Goal: Task Accomplishment & Management: Manage account settings

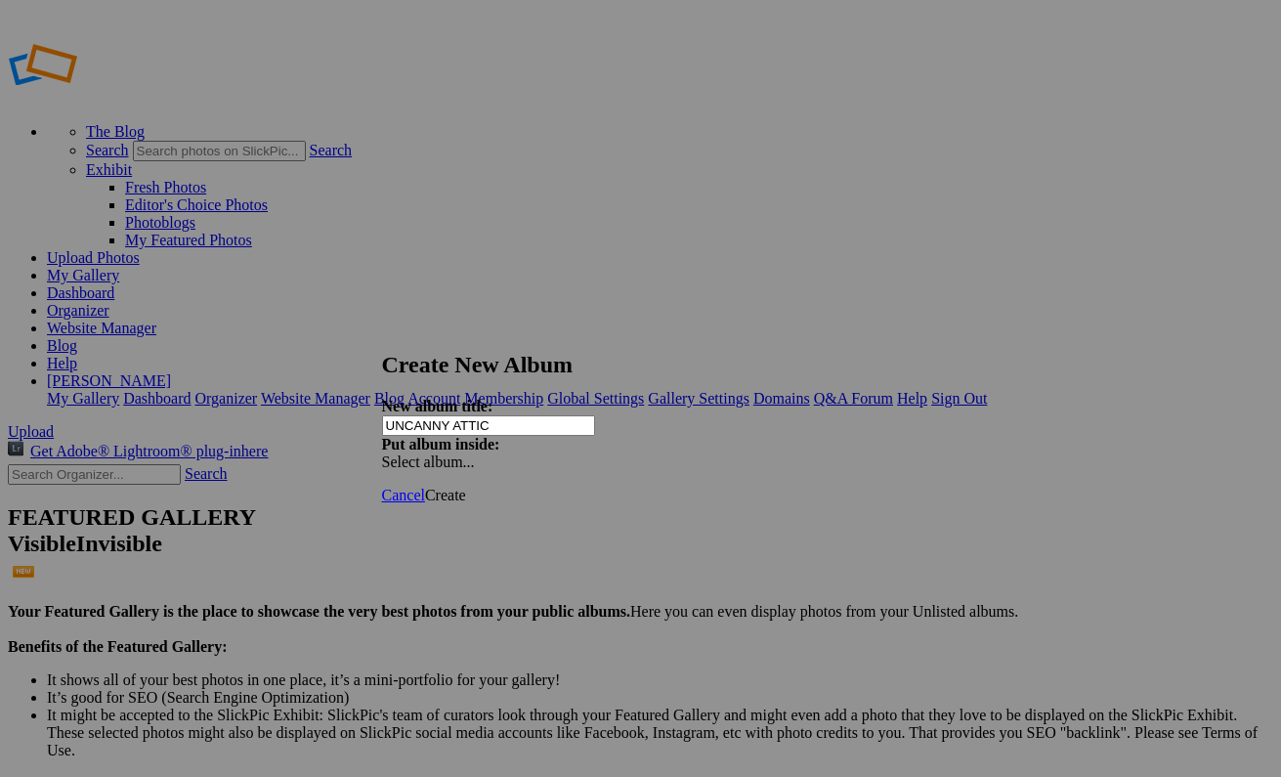
type input "UNCANNY ATTIC"
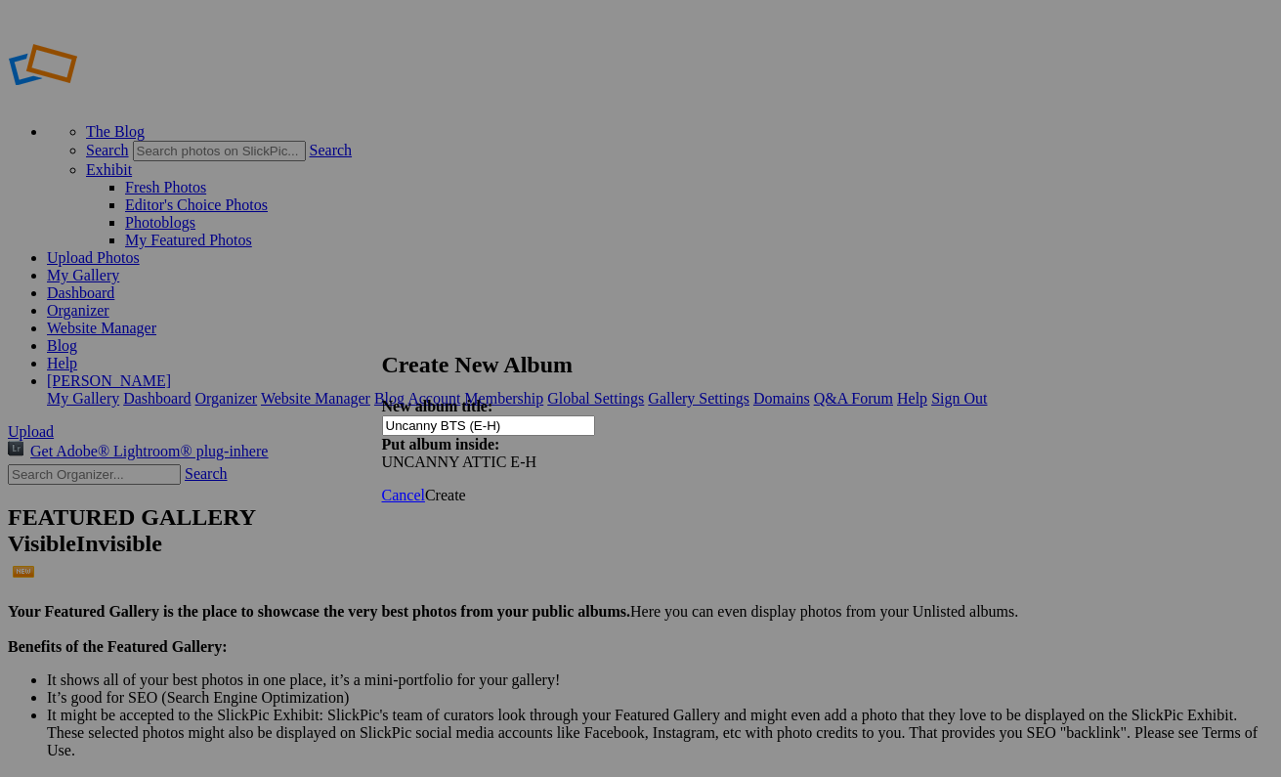
drag, startPoint x: 480, startPoint y: 409, endPoint x: 632, endPoint y: 409, distance: 152.5
click at [595, 415] on input "Uncanny BTS (E-H)" at bounding box center [488, 425] width 213 height 21
type input "Uncanny backstage"
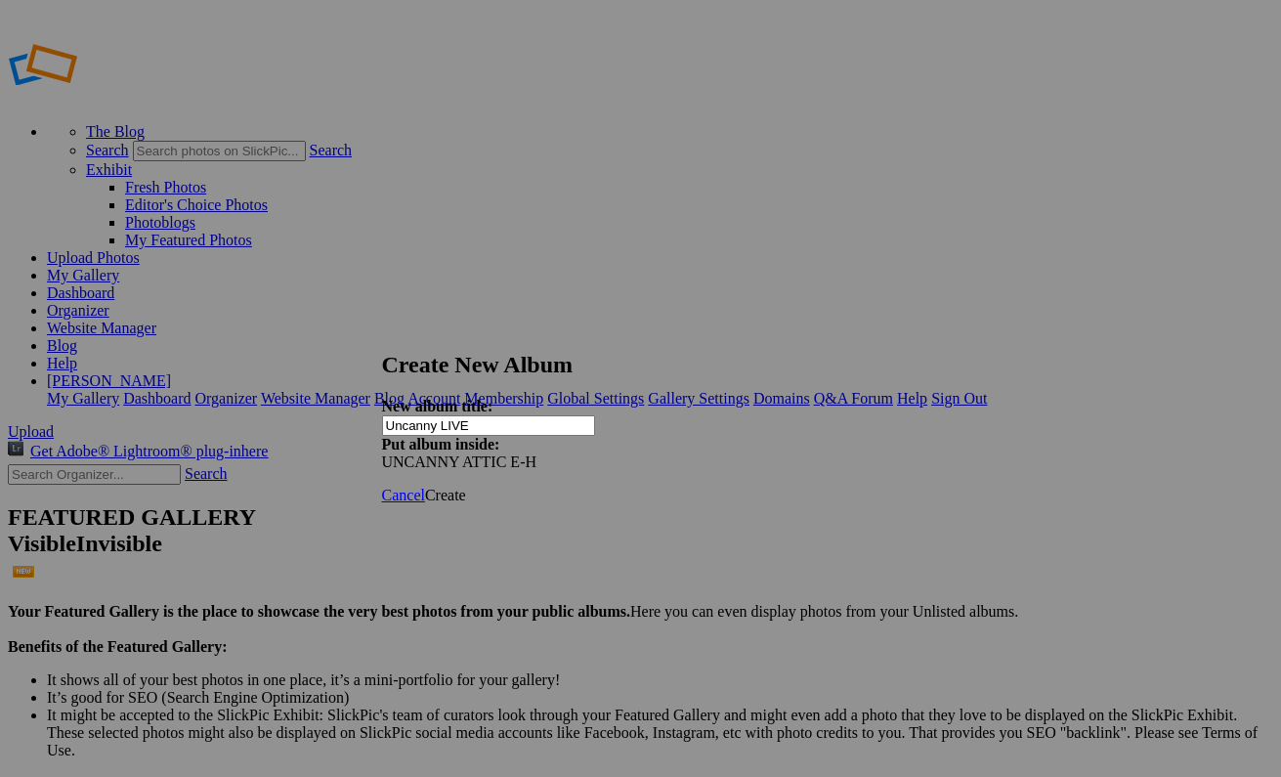
type input "Uncanny LIVE"
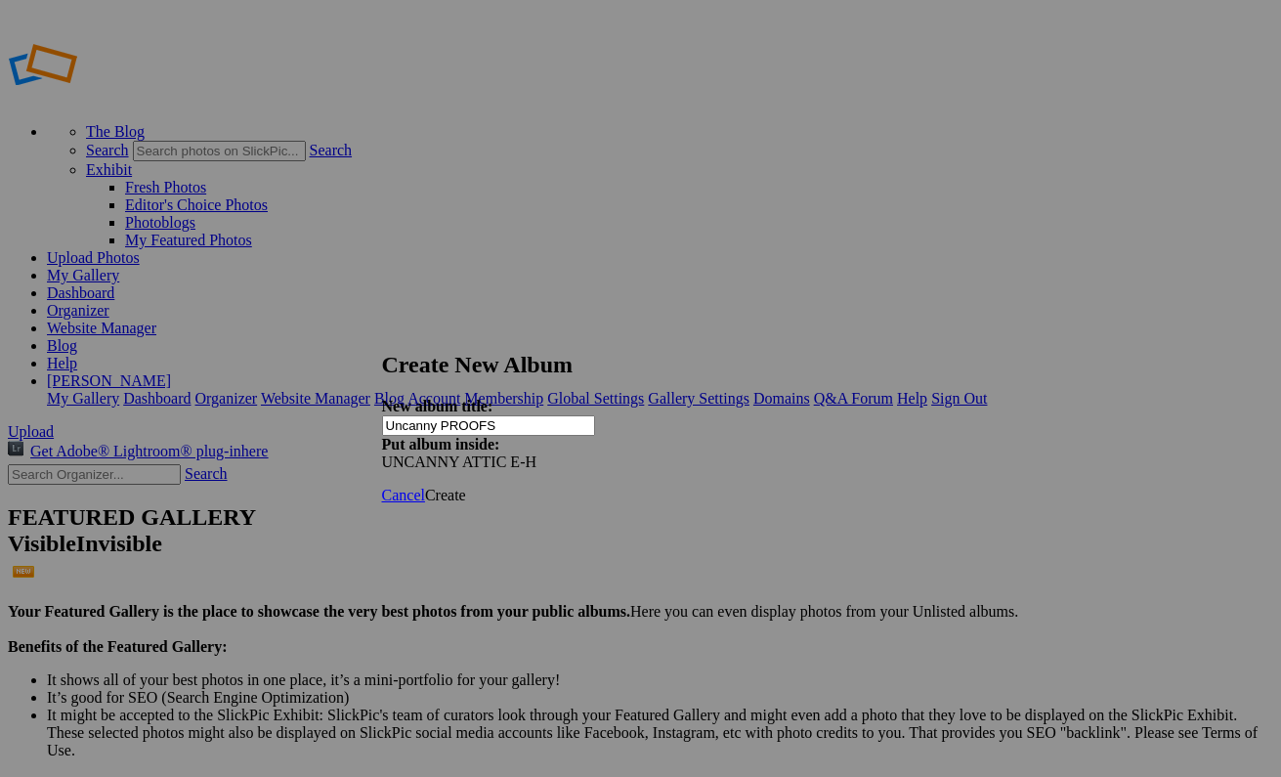
type input "Uncanny PROOFS"
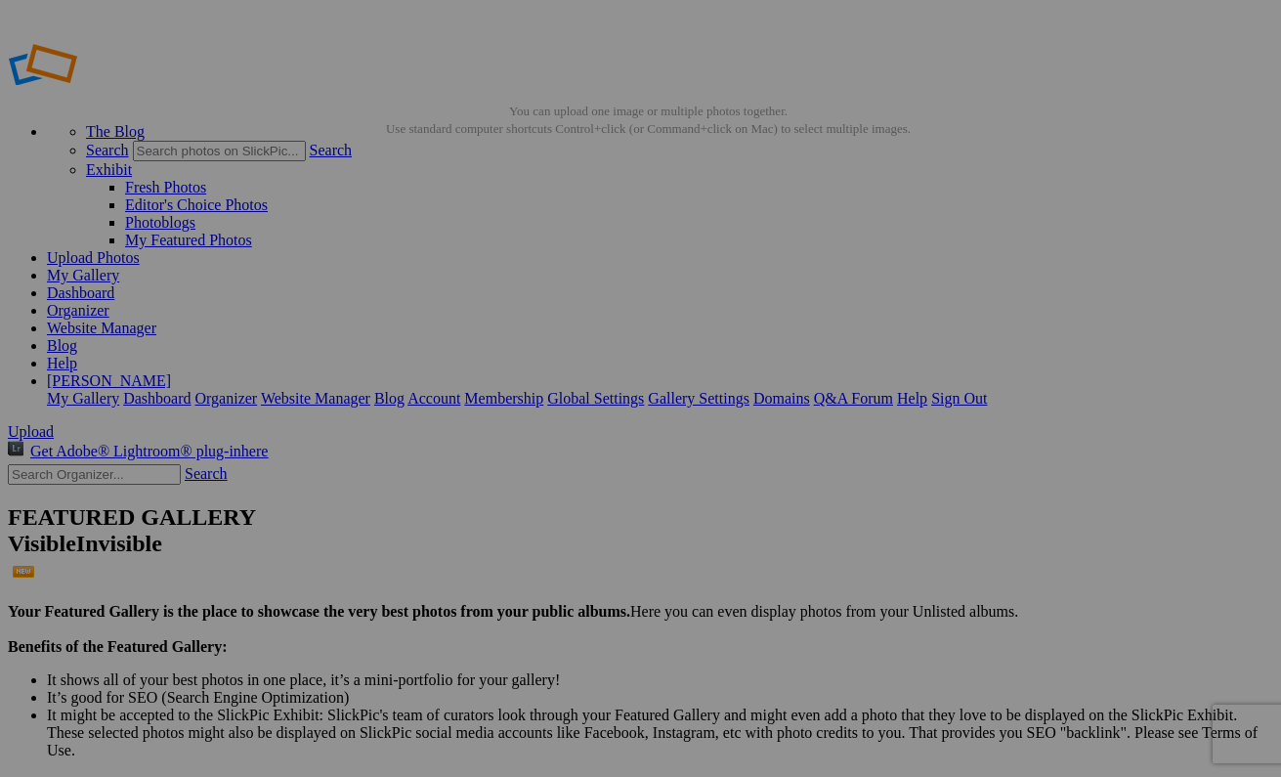
type input "Uncanny live show"
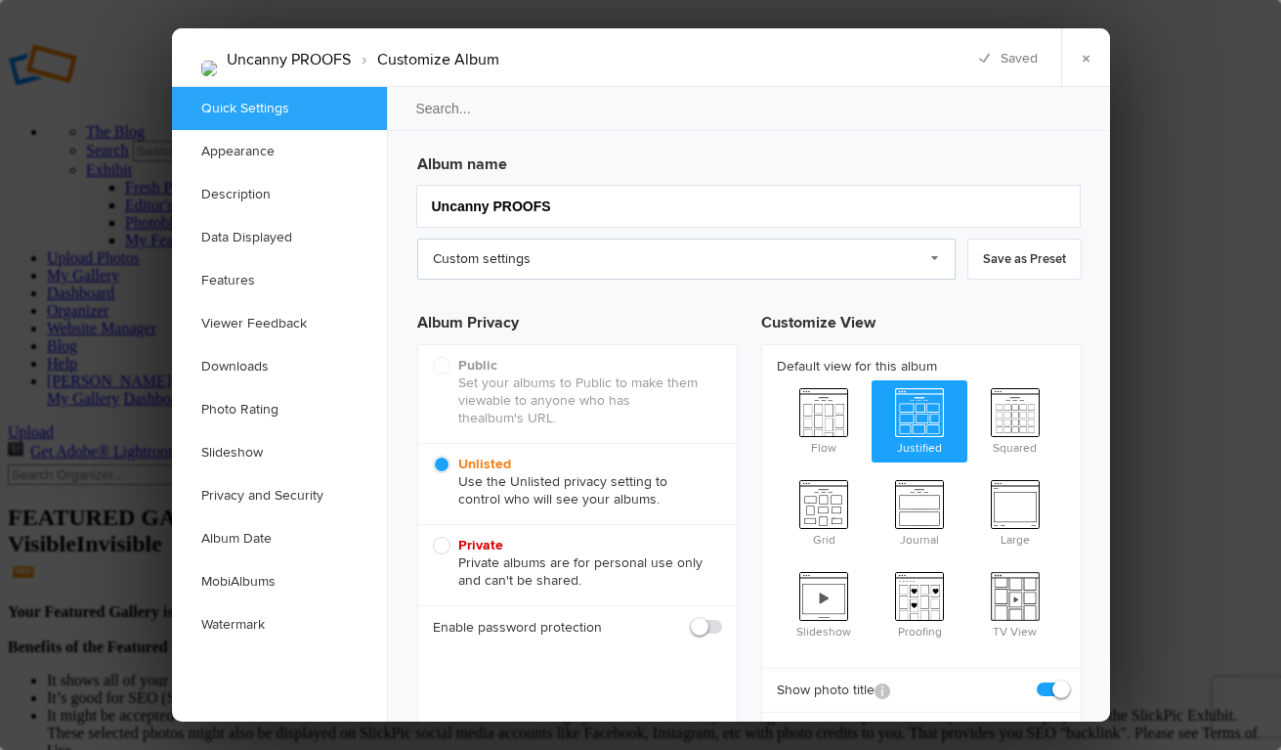
click at [523, 258] on link "Custom settings" at bounding box center [686, 258] width 538 height 41
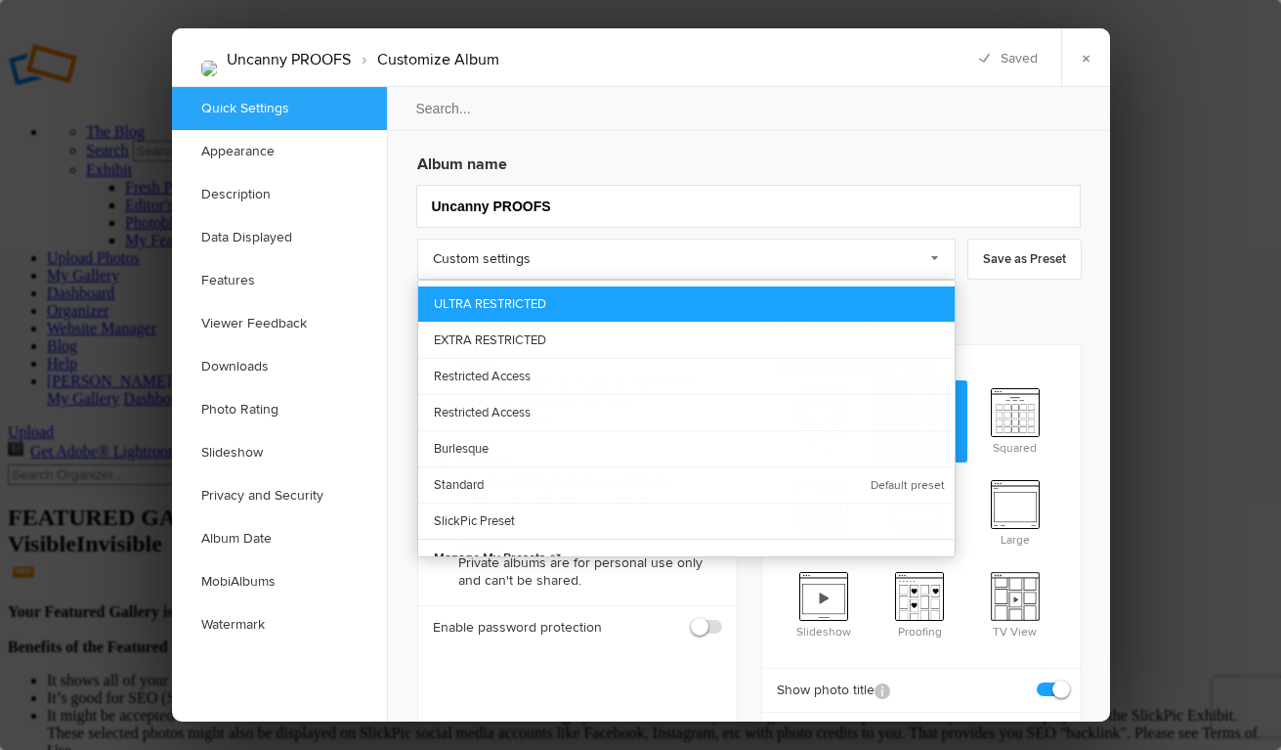
click at [558, 292] on link "ULTRA RESTRICTED" at bounding box center [686, 303] width 537 height 35
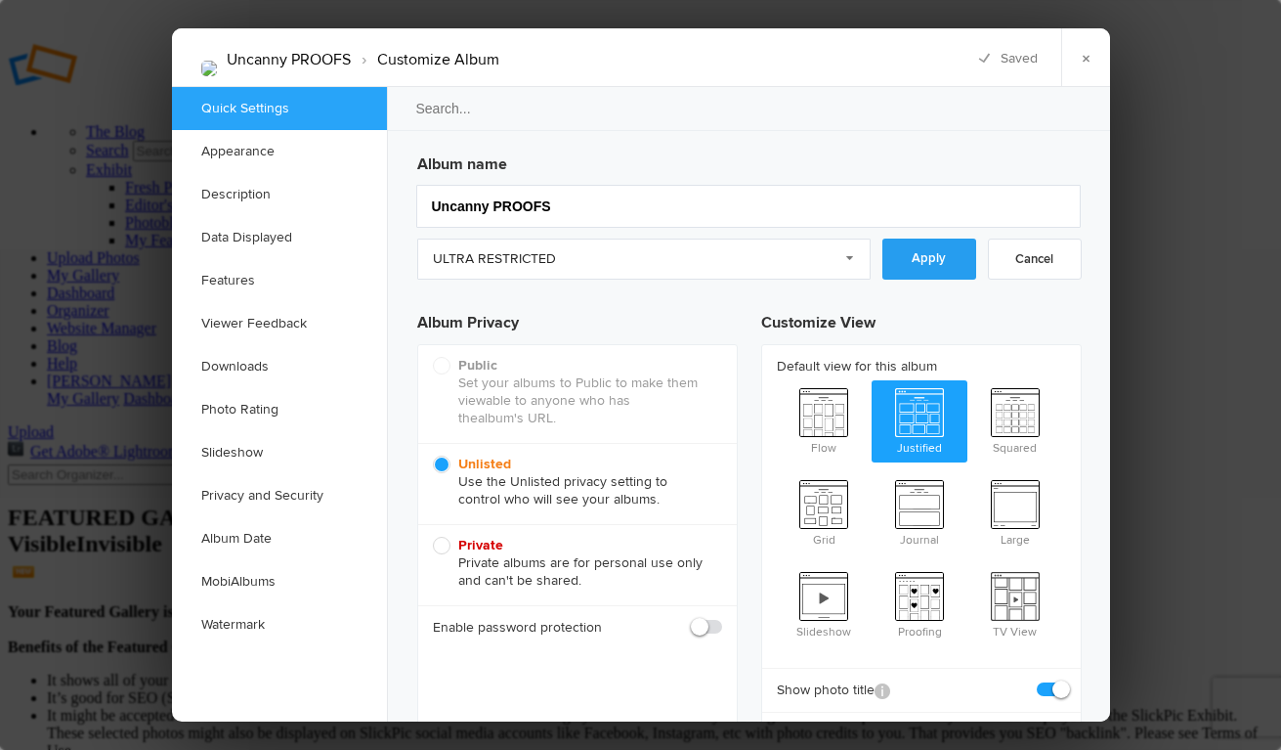
click at [917, 256] on link "Apply" at bounding box center [929, 258] width 94 height 41
checkbox input "false"
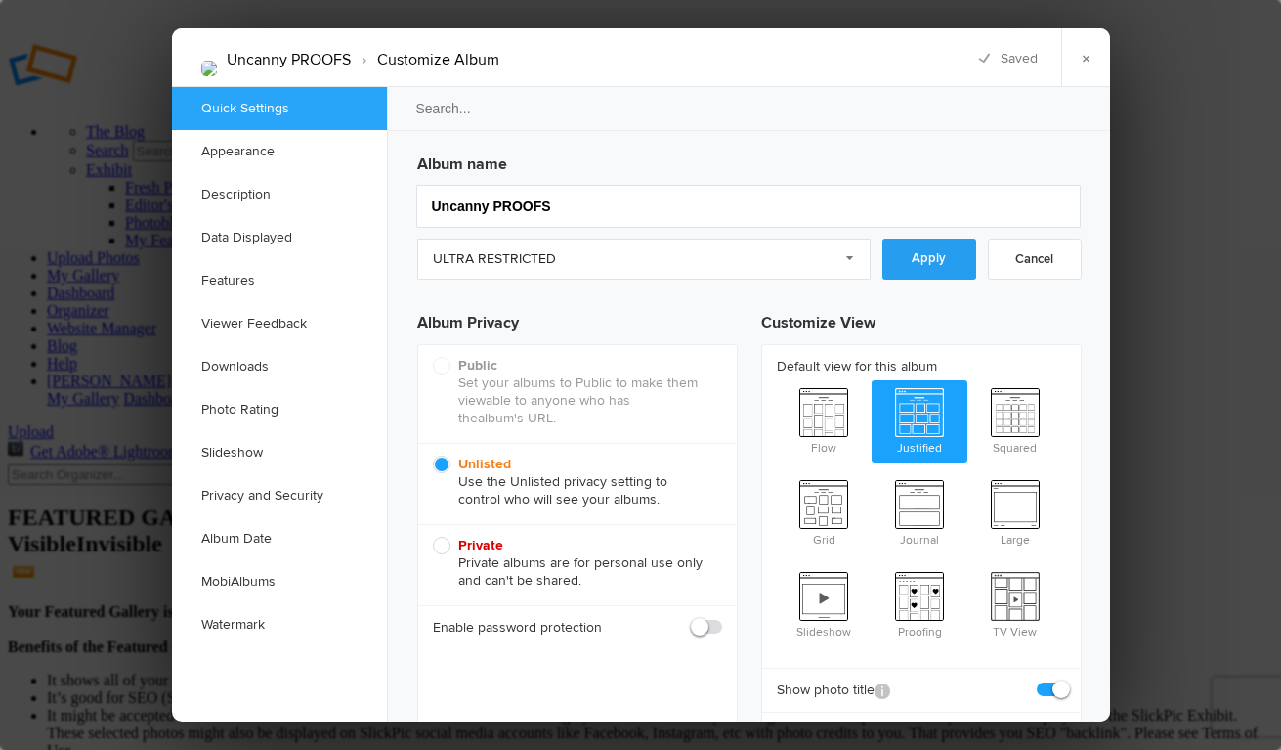
checkbox input "false"
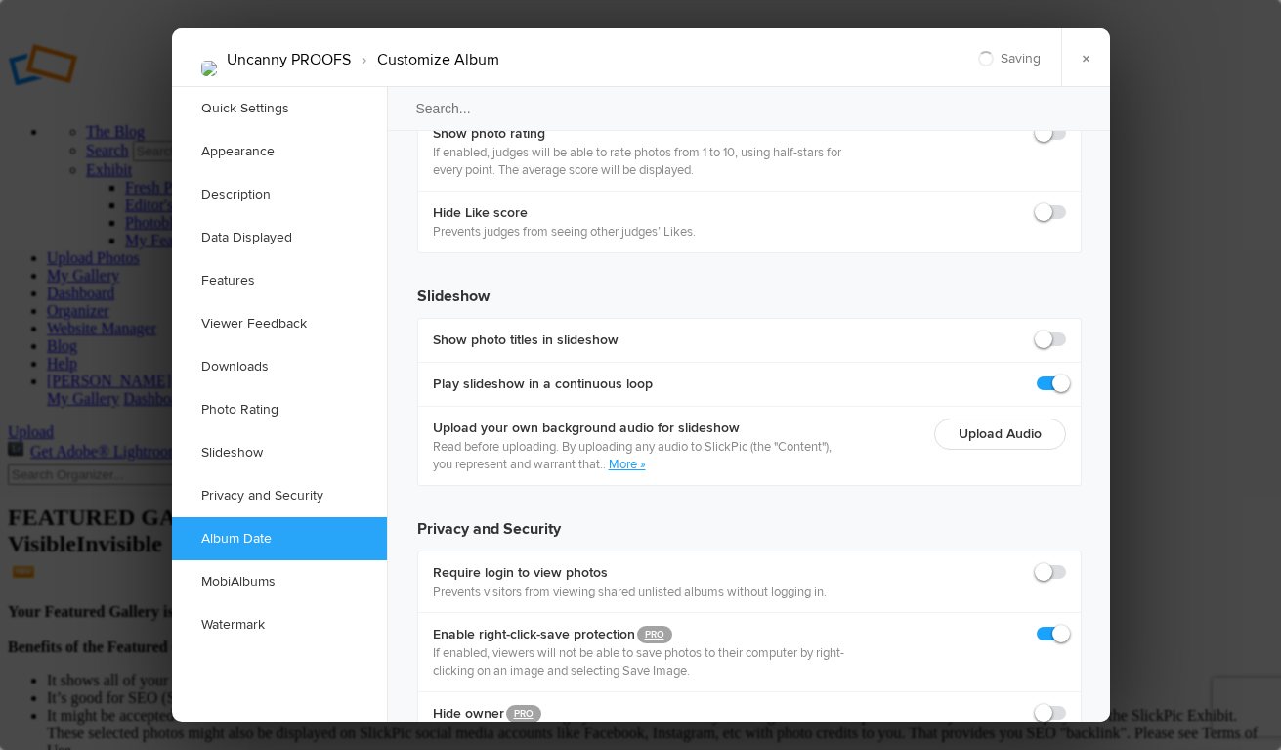
scroll to position [4329, 0]
checkbox input "true"
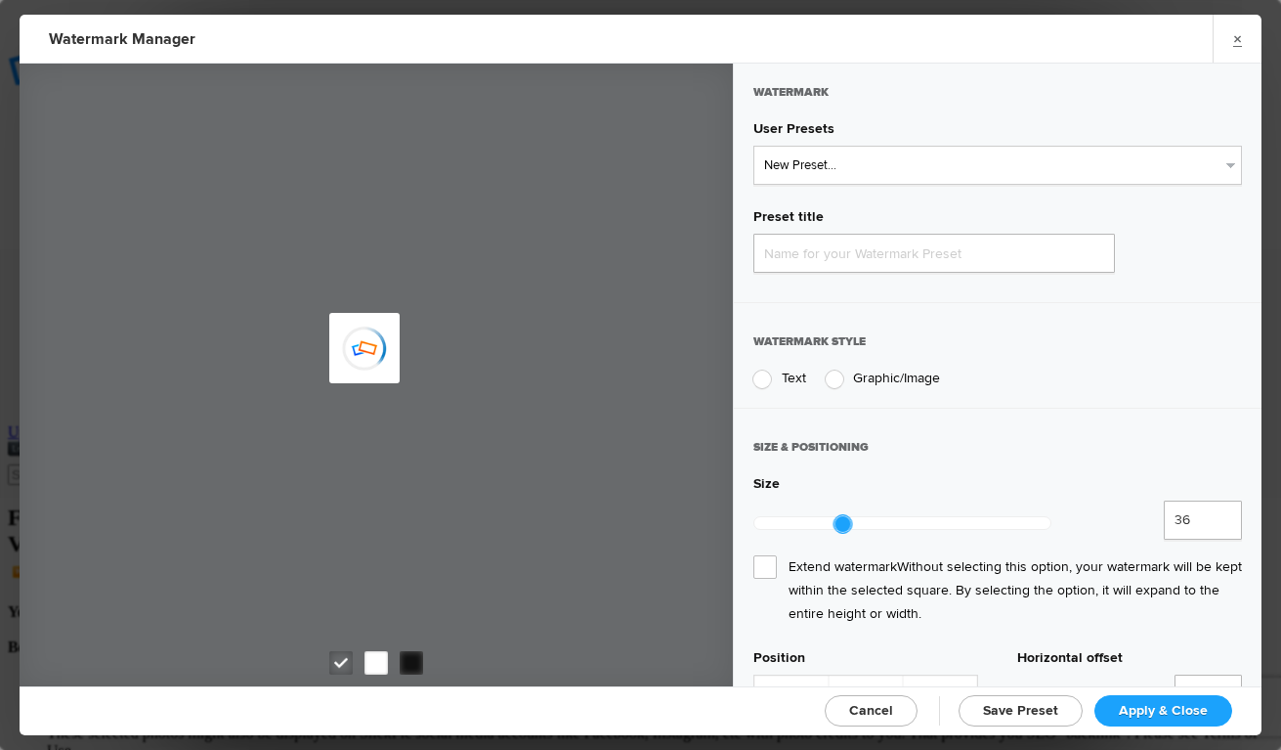
type input "Watermark-8/21/2025"
radio input "true"
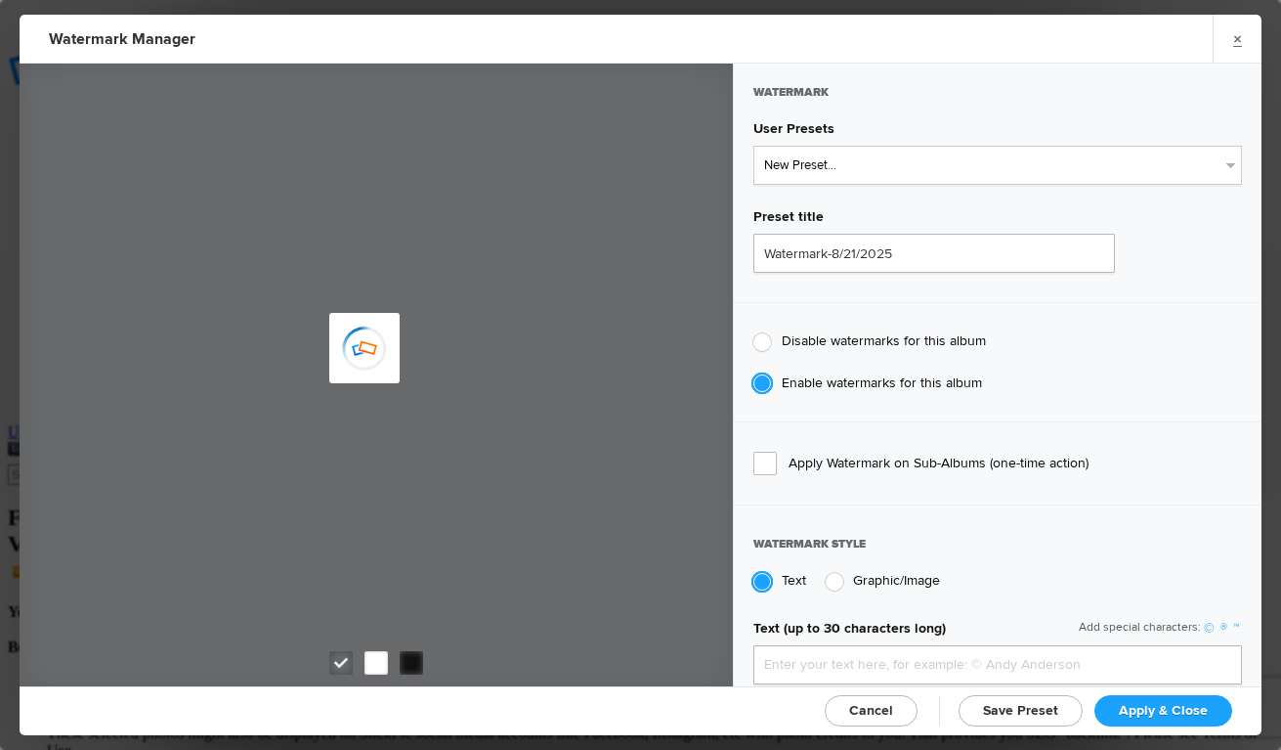
type input "genitophoto"
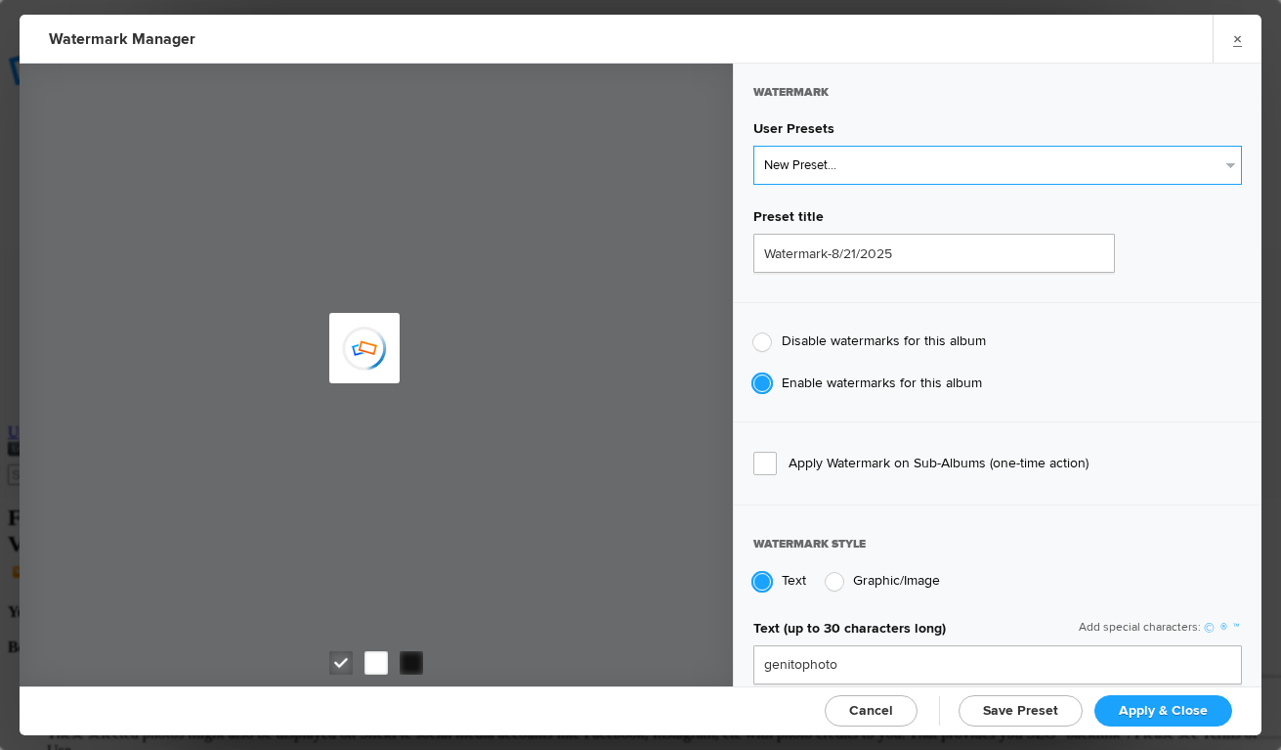
type input "Watermark-8/13/2022"
type input "0.13"
type input "89"
radio input "true"
radio input "false"
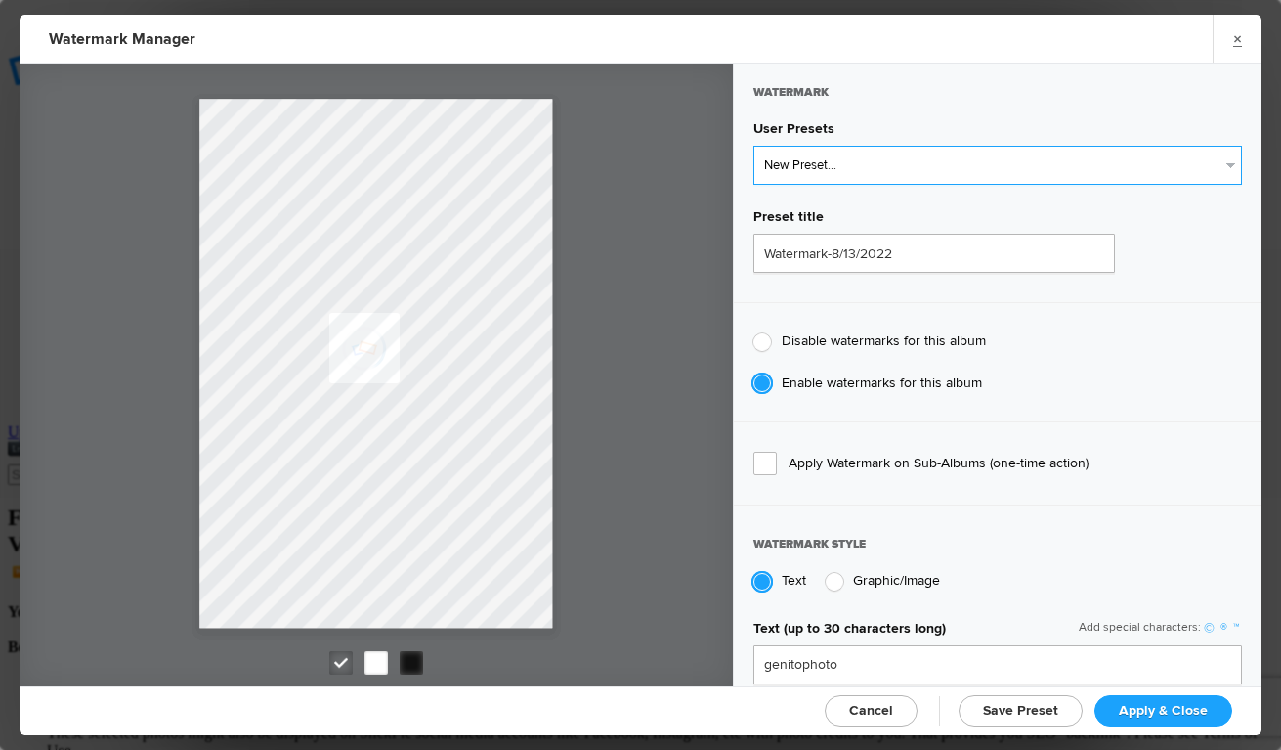
select select "2: Object"
type input "LOGO"
radio input "false"
radio input "true"
type input "0.1"
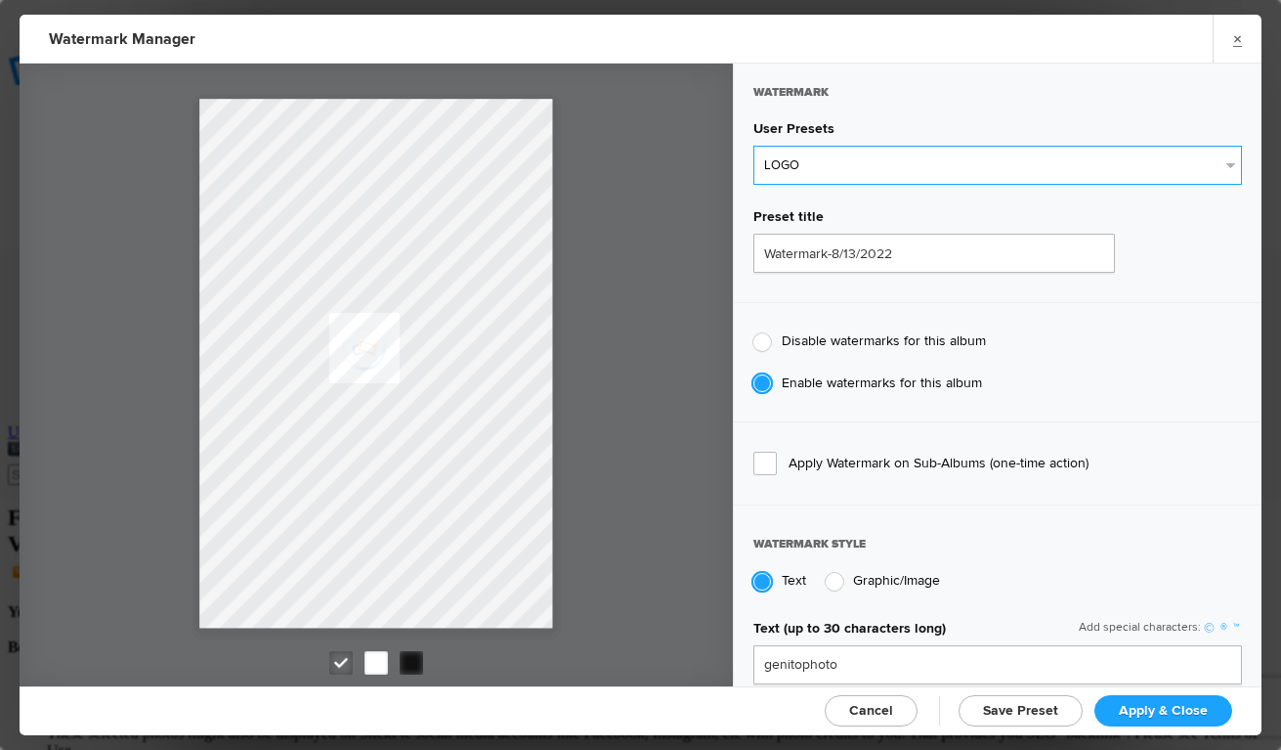
type input "92"
type input "0"
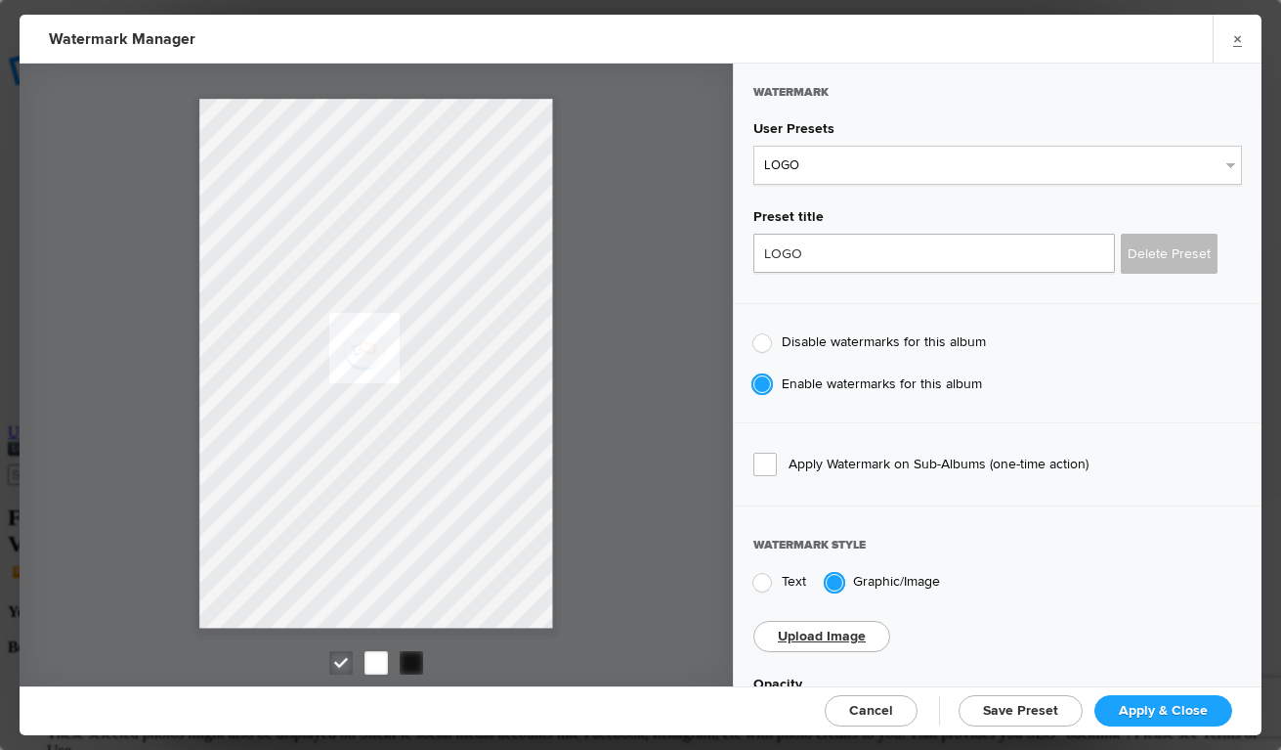
click at [1154, 702] on span "Apply & Close" at bounding box center [1163, 710] width 89 height 17
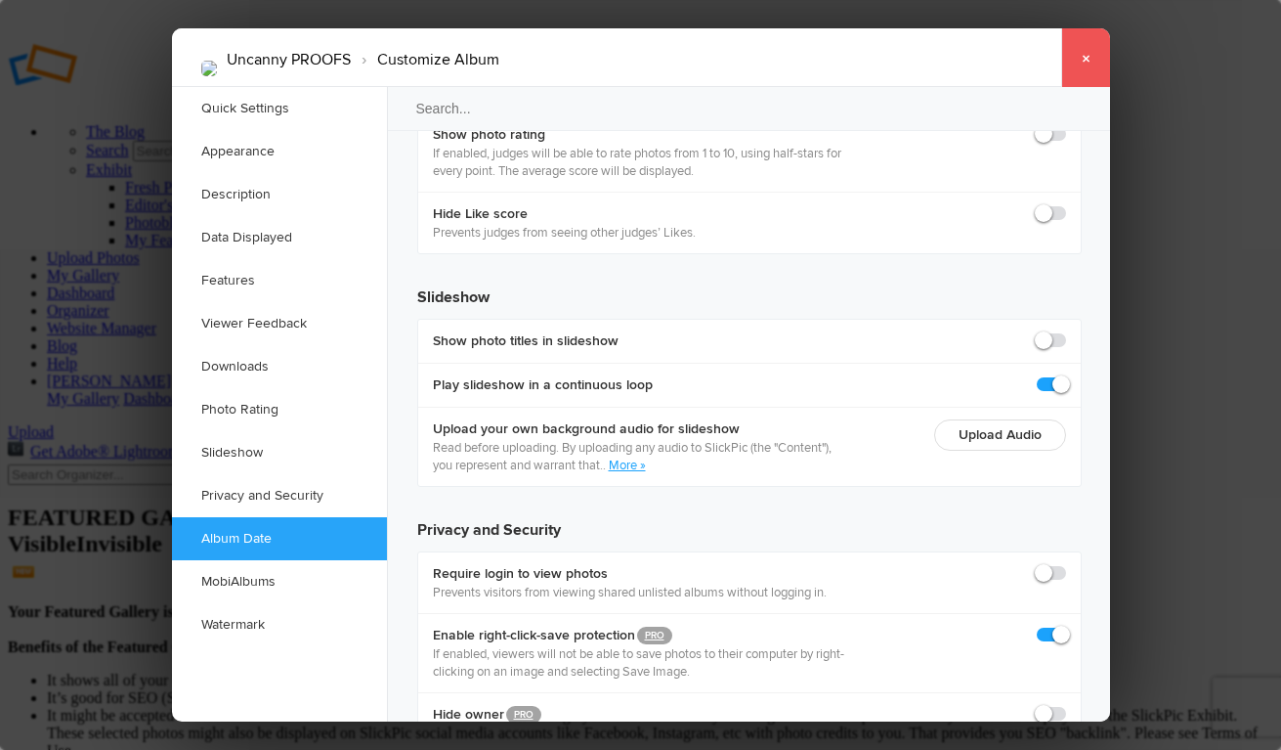
click at [1085, 54] on link "×" at bounding box center [1085, 57] width 49 height 59
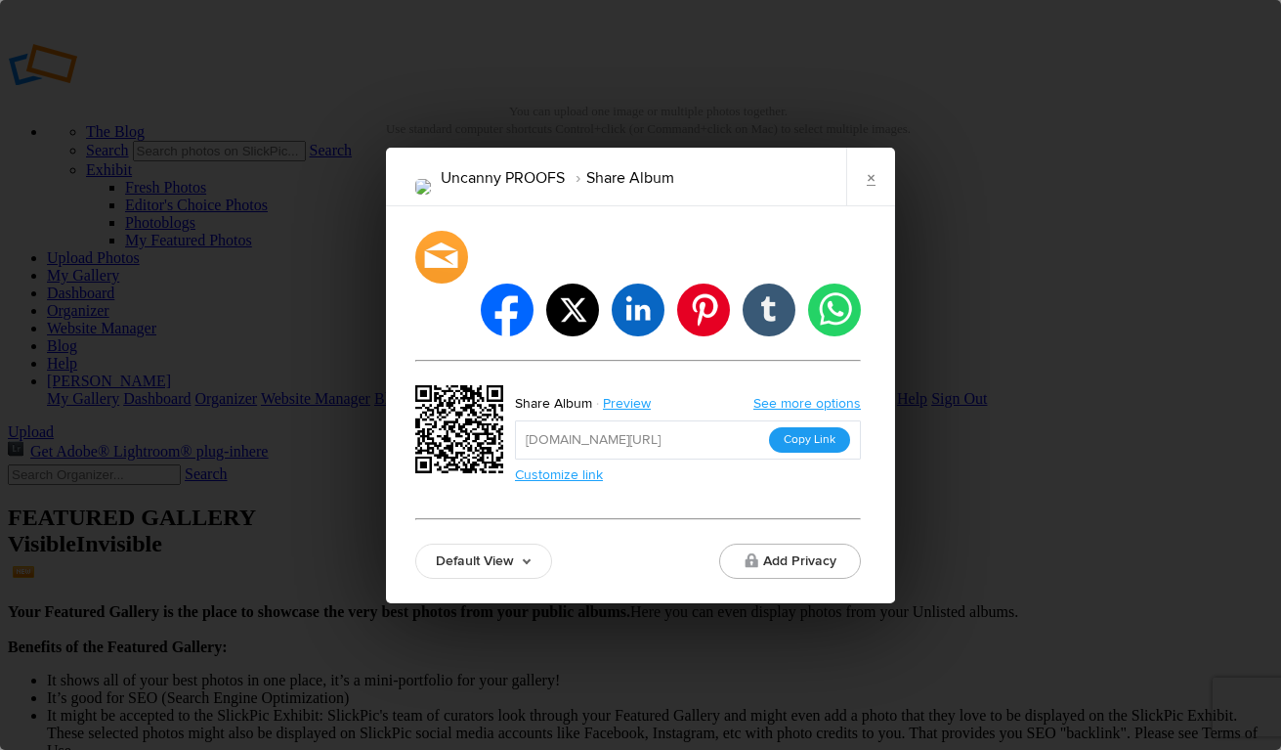
click at [793, 427] on button "Copy Link" at bounding box center [809, 439] width 81 height 25
click at [855, 206] on link "×" at bounding box center [870, 177] width 49 height 59
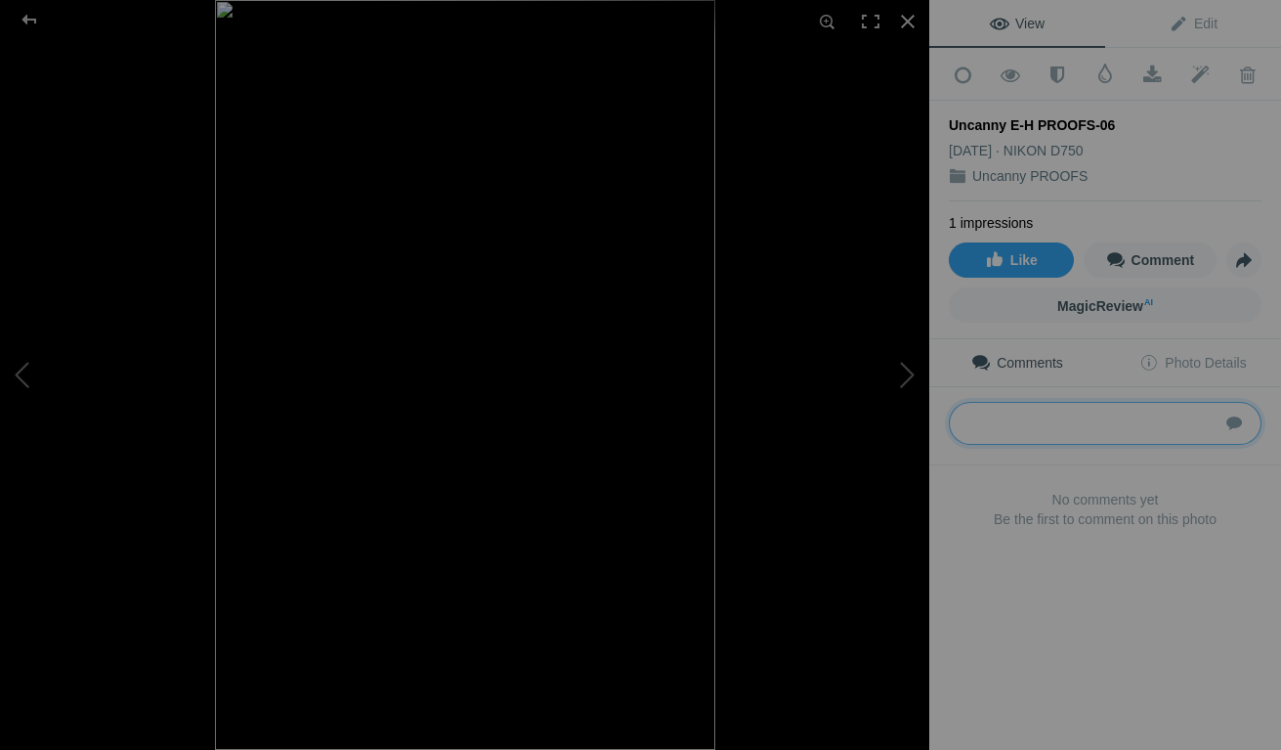
click at [1050, 427] on textarea at bounding box center [1105, 423] width 313 height 43
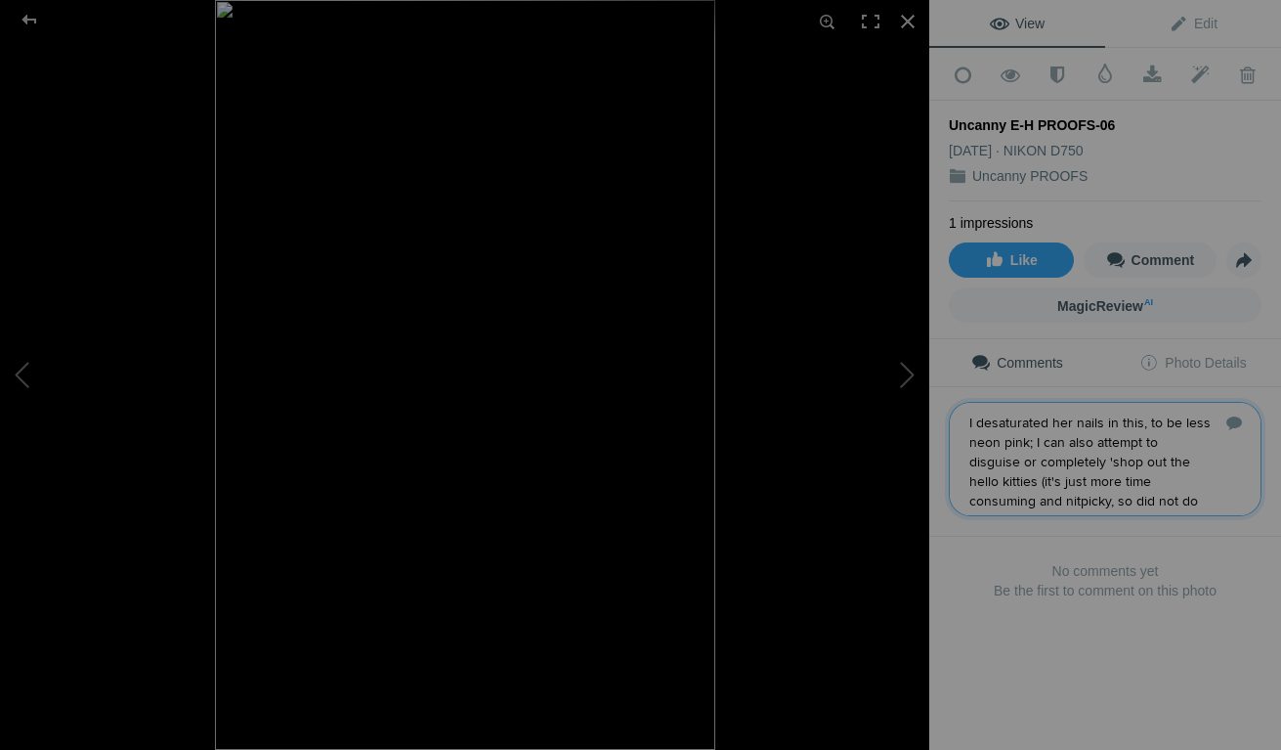
click at [966, 497] on textarea at bounding box center [1105, 459] width 313 height 114
click at [1126, 492] on textarea at bounding box center [1105, 459] width 313 height 114
click at [1130, 415] on textarea at bounding box center [1105, 459] width 313 height 114
click at [1189, 421] on textarea at bounding box center [1105, 459] width 313 height 114
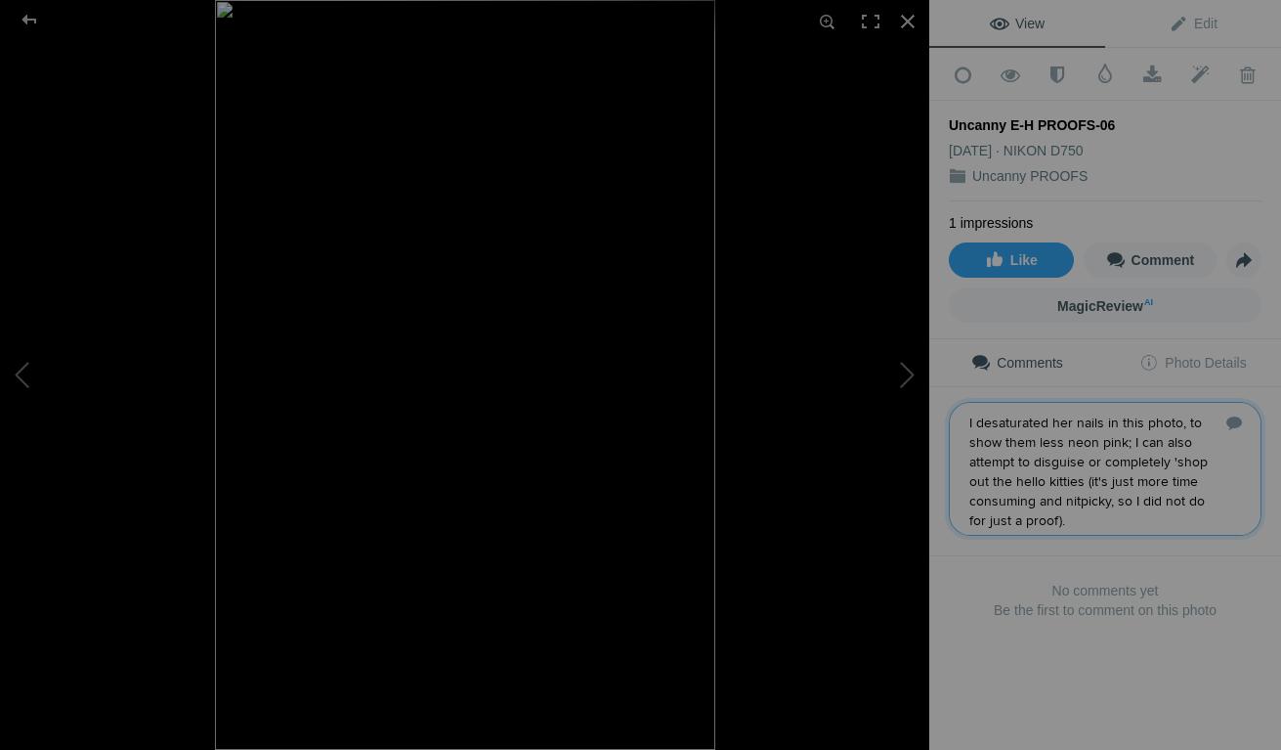
click at [1101, 508] on textarea at bounding box center [1105, 469] width 313 height 134
click at [1012, 474] on textarea at bounding box center [1105, 469] width 313 height 134
click at [1018, 475] on textarea at bounding box center [1105, 469] width 313 height 134
click at [1127, 518] on textarea at bounding box center [1105, 488] width 313 height 173
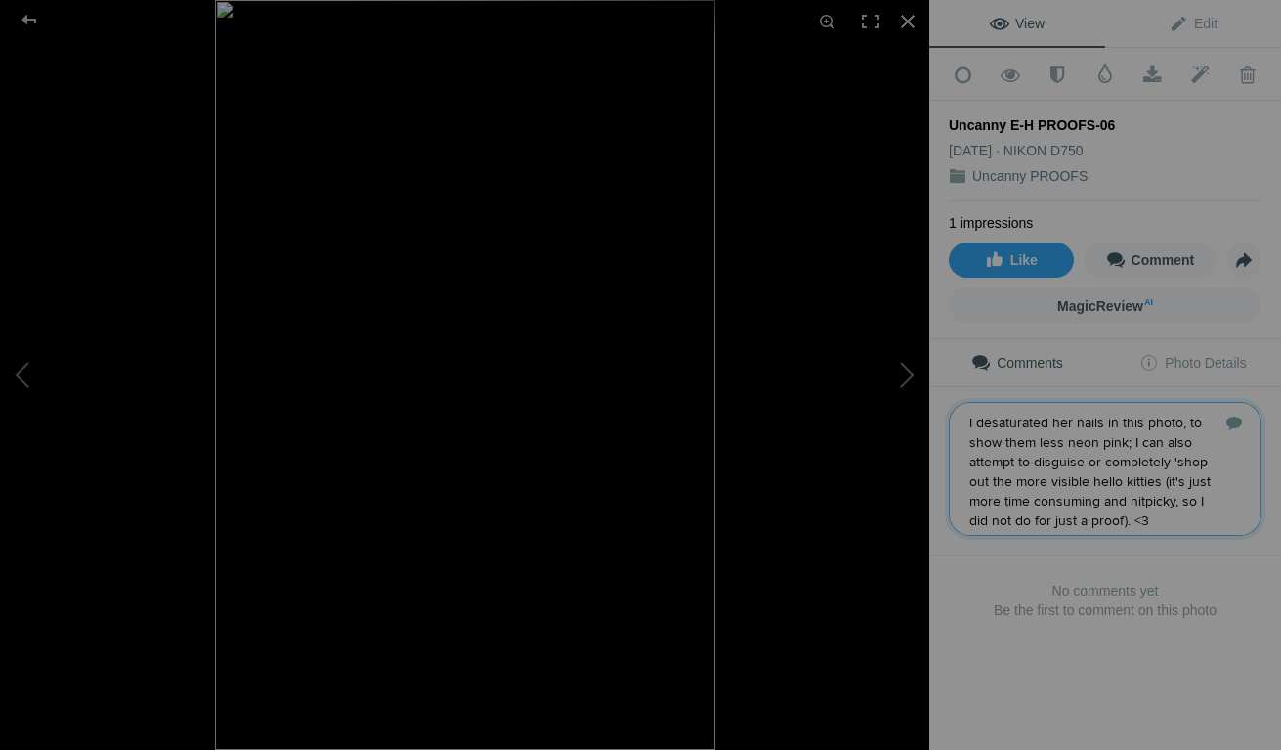
type textarea "I desaturated her nails in this photo, to show them less neon pink; I can also …"
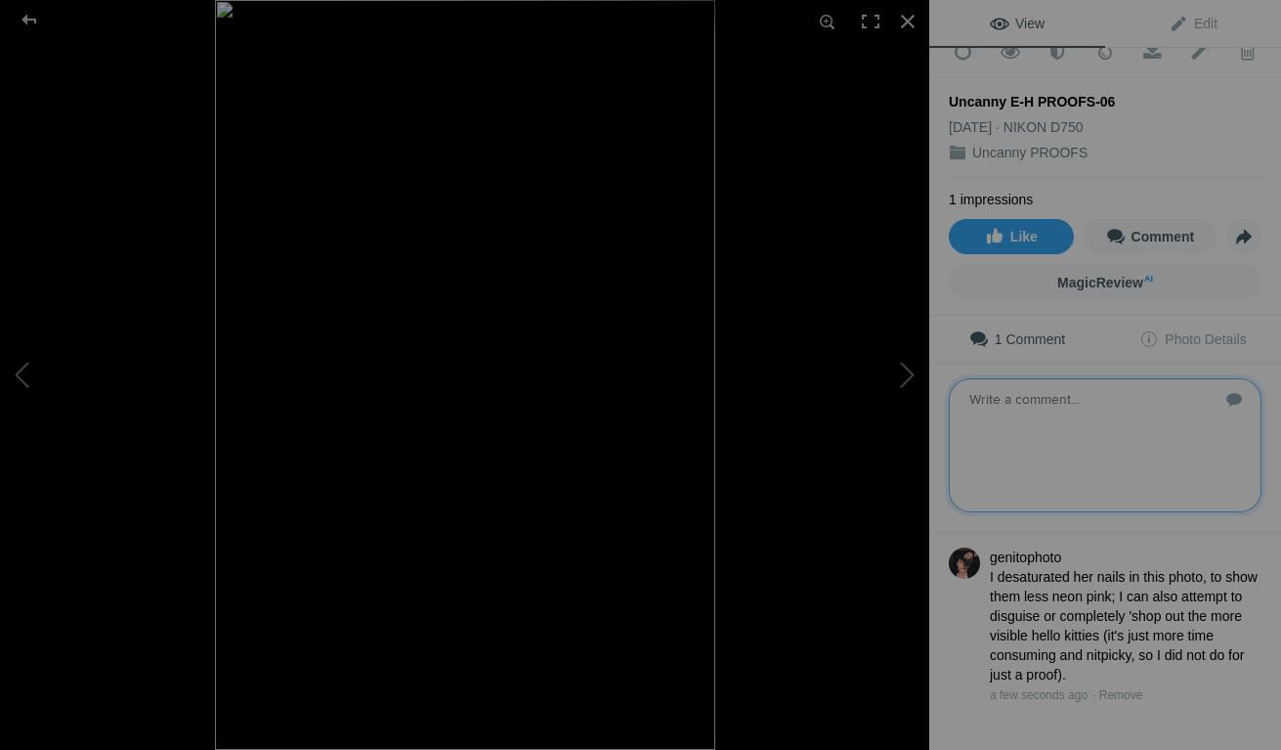
scroll to position [22, 0]
click at [31, 23] on div at bounding box center [29, 19] width 70 height 39
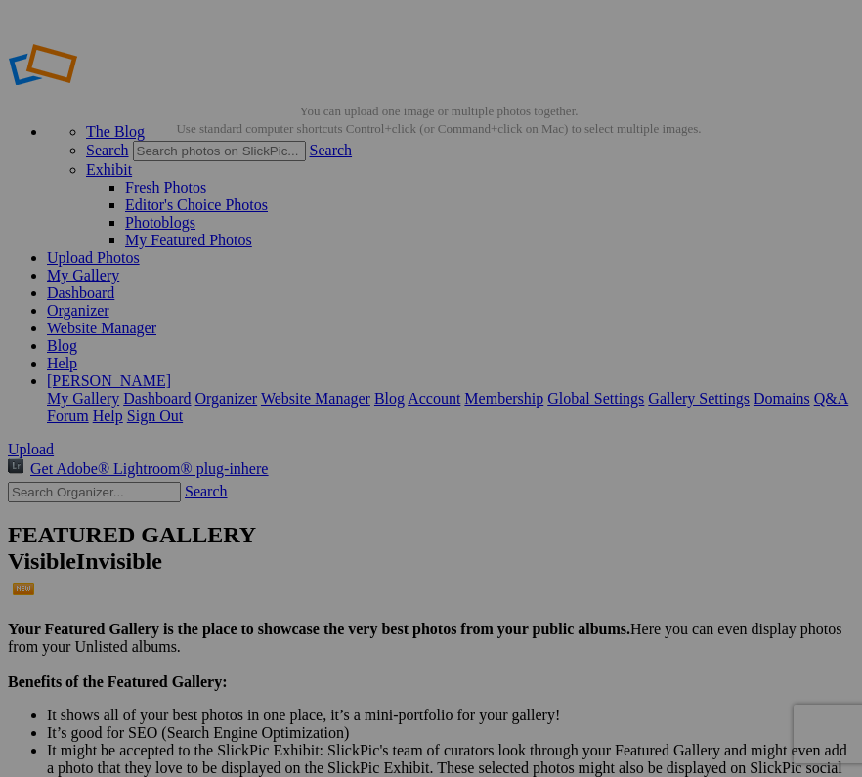
scroll to position [0, 0]
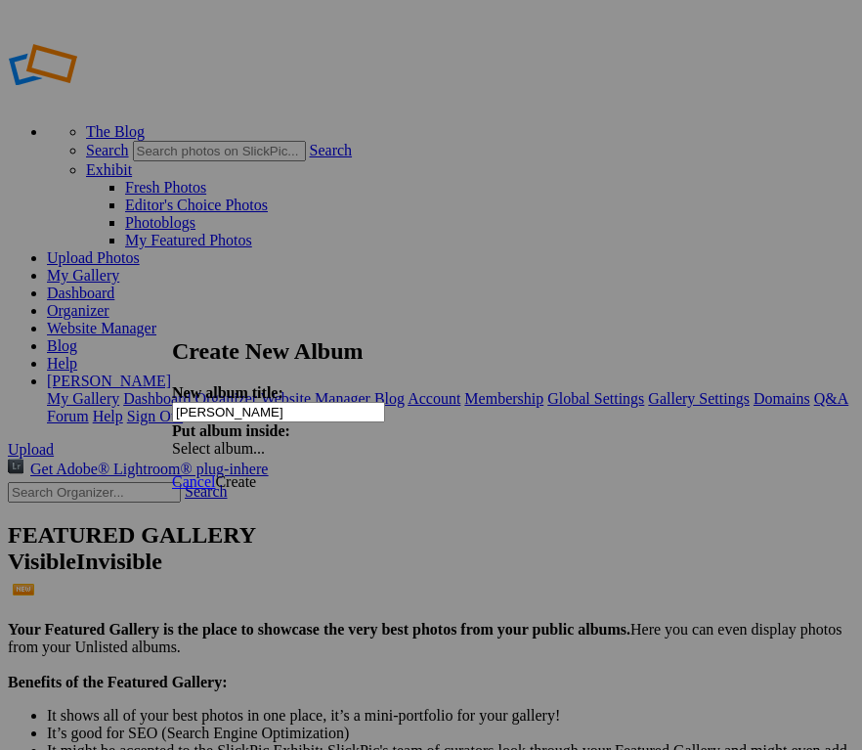
type input "[PERSON_NAME]"
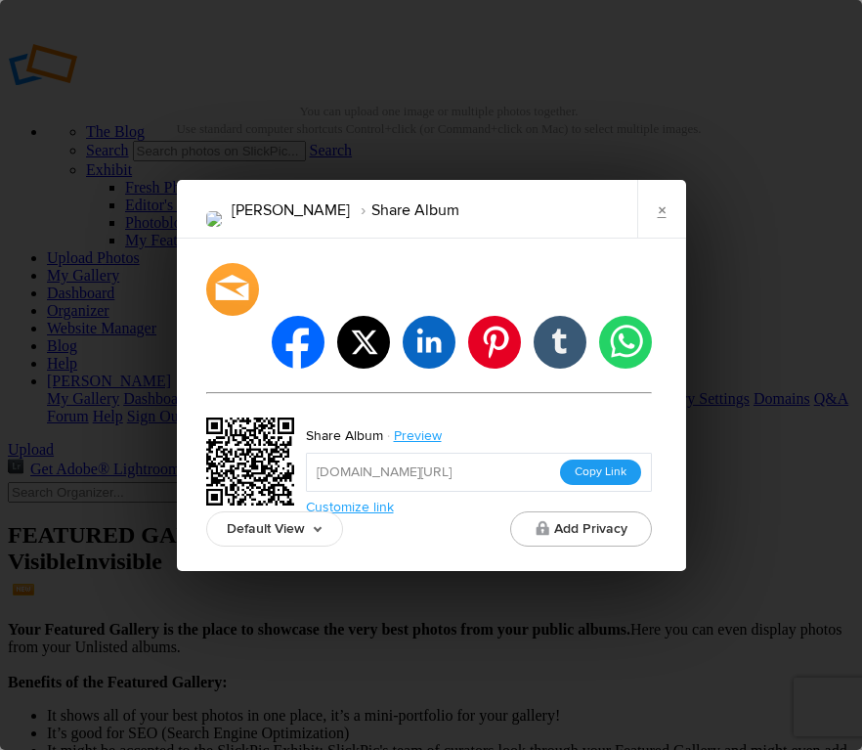
click at [593, 459] on button "Copy Link" at bounding box center [600, 471] width 81 height 25
click at [662, 231] on link "×" at bounding box center [661, 209] width 49 height 59
